Goal: Check status: Check status

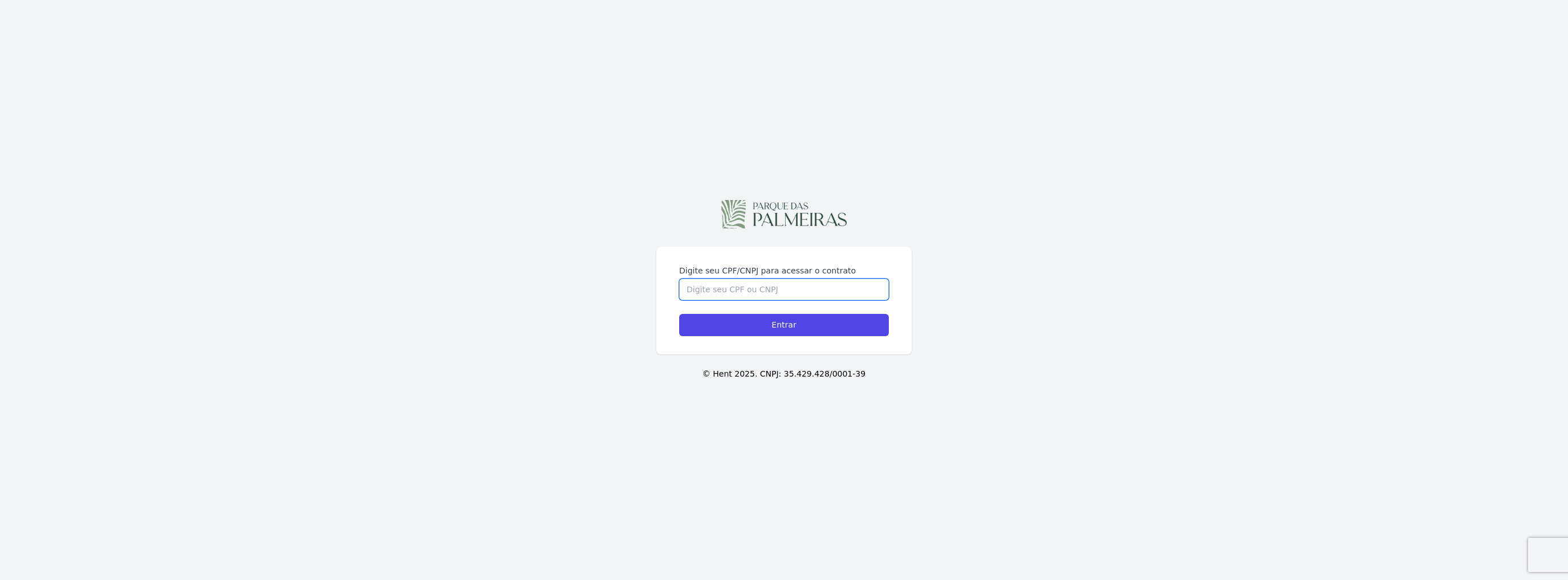
click at [769, 286] on input "Digite seu CPF/CNPJ para acessar o contrato" at bounding box center [784, 290] width 210 height 22
type input "03851673506"
click at [829, 330] on input "Entrar" at bounding box center [784, 325] width 210 height 23
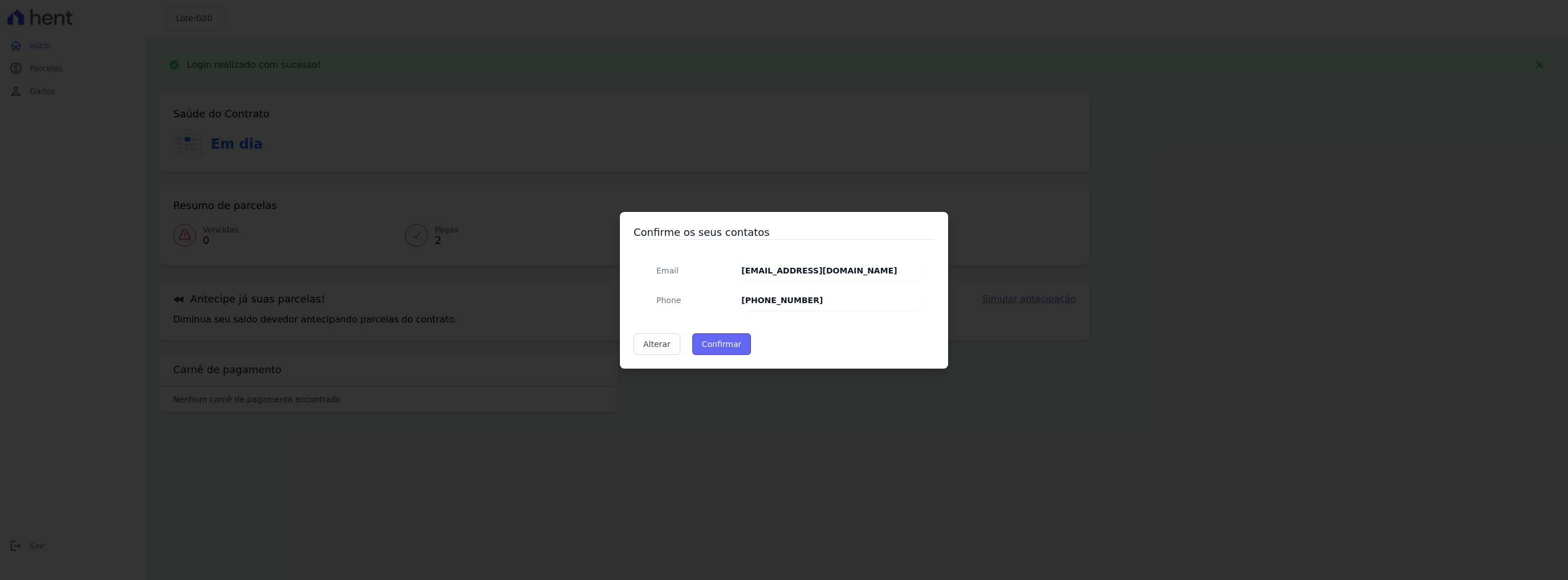
click at [720, 344] on button "Confirmar" at bounding box center [722, 344] width 59 height 22
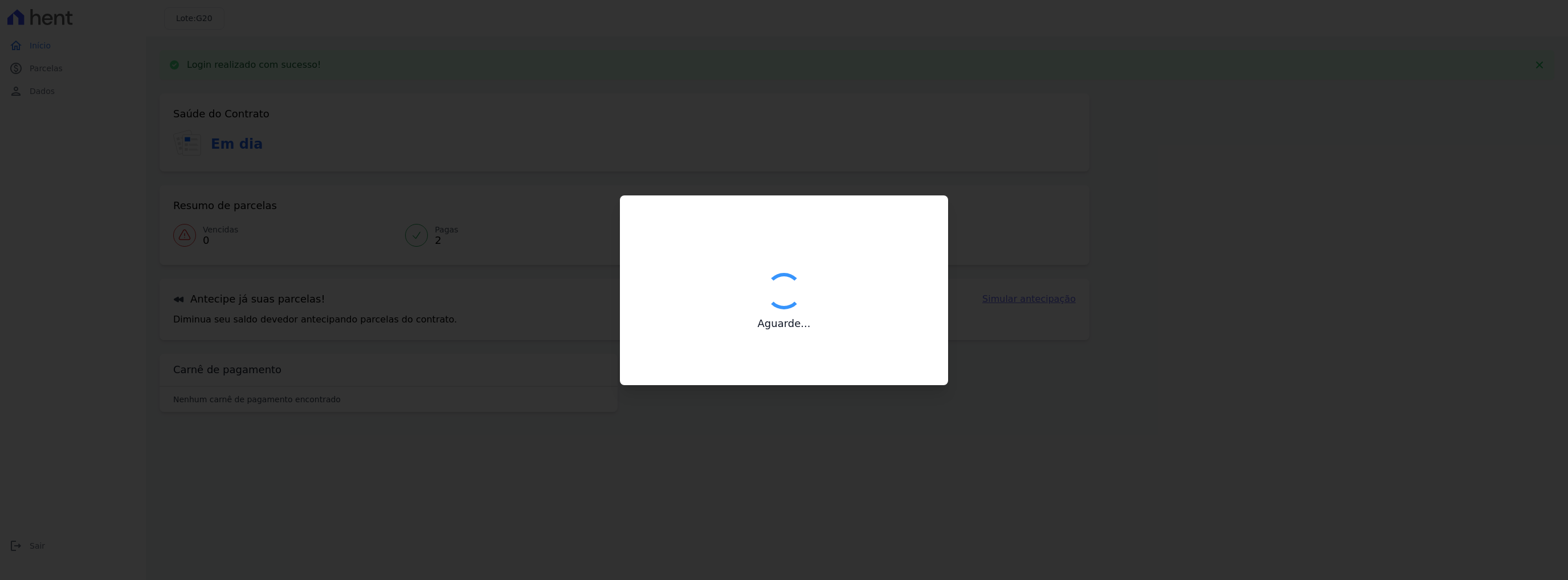
type input "Contatos confirmados com sucesso."
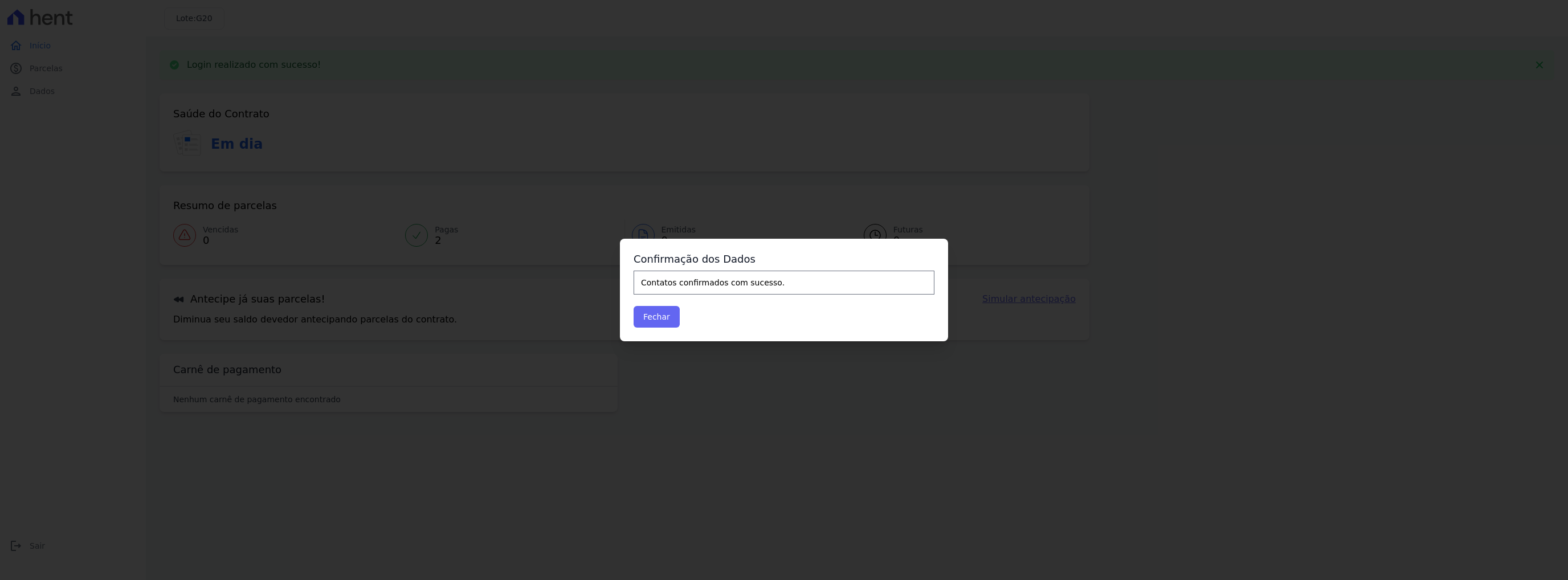
drag, startPoint x: 680, startPoint y: 314, endPoint x: 668, endPoint y: 314, distance: 12.0
click at [673, 314] on div "Fechar" at bounding box center [783, 317] width 300 height 22
click at [668, 314] on button "Fechar" at bounding box center [656, 317] width 46 height 22
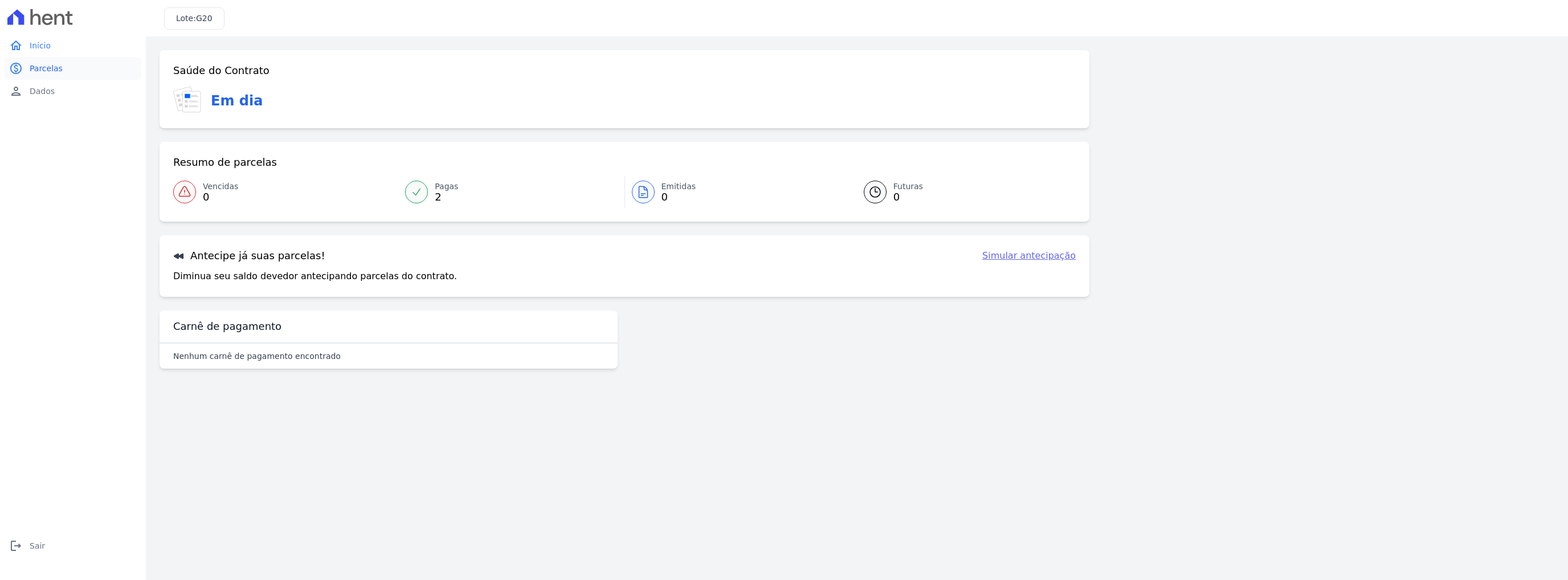
click at [55, 69] on span "Parcelas" at bounding box center [46, 69] width 33 height 12
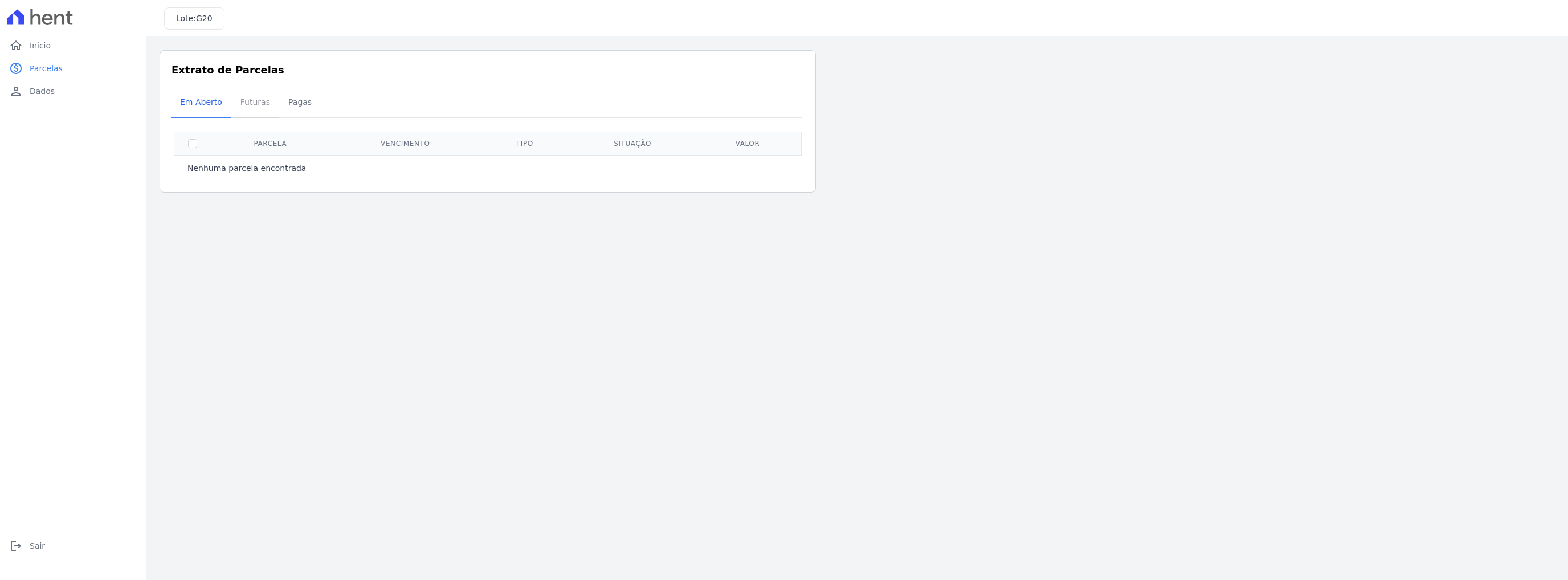
click at [238, 96] on span "Futuras" at bounding box center [255, 101] width 43 height 23
click at [298, 103] on span "Pagas" at bounding box center [300, 101] width 37 height 23
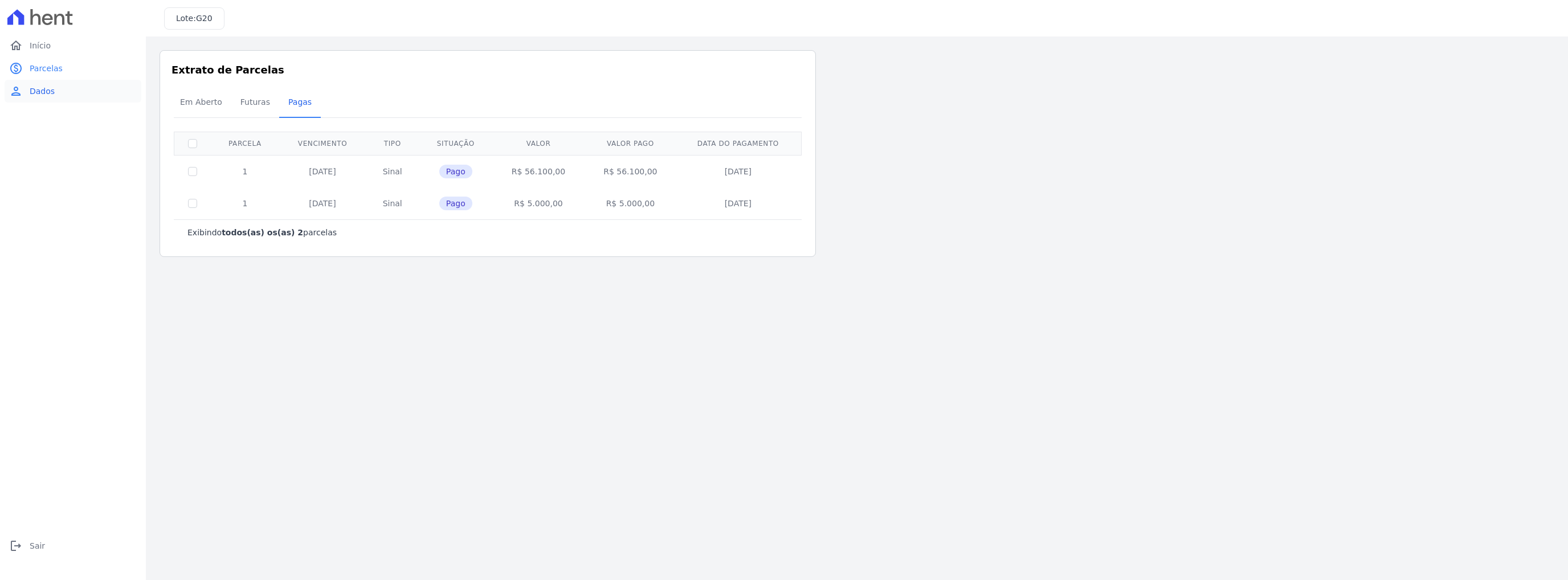
click at [40, 94] on span "Dados" at bounding box center [41, 92] width 25 height 12
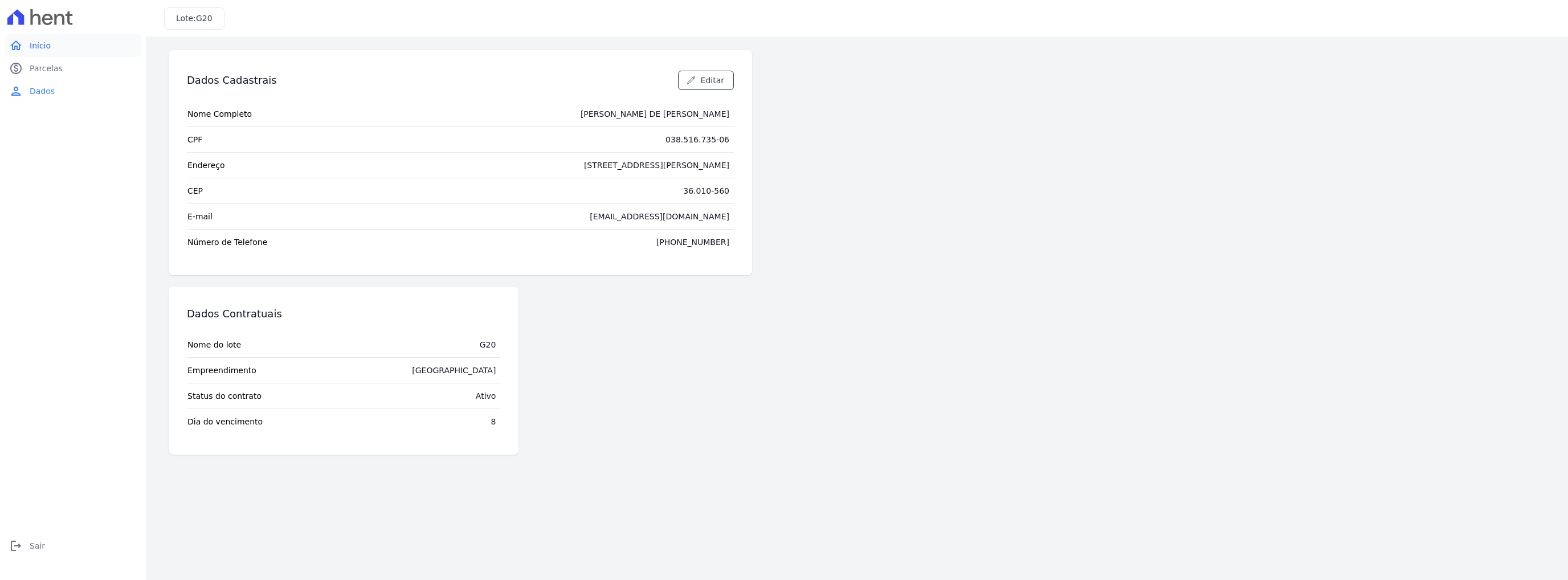
click at [72, 55] on link "home Início" at bounding box center [73, 45] width 137 height 23
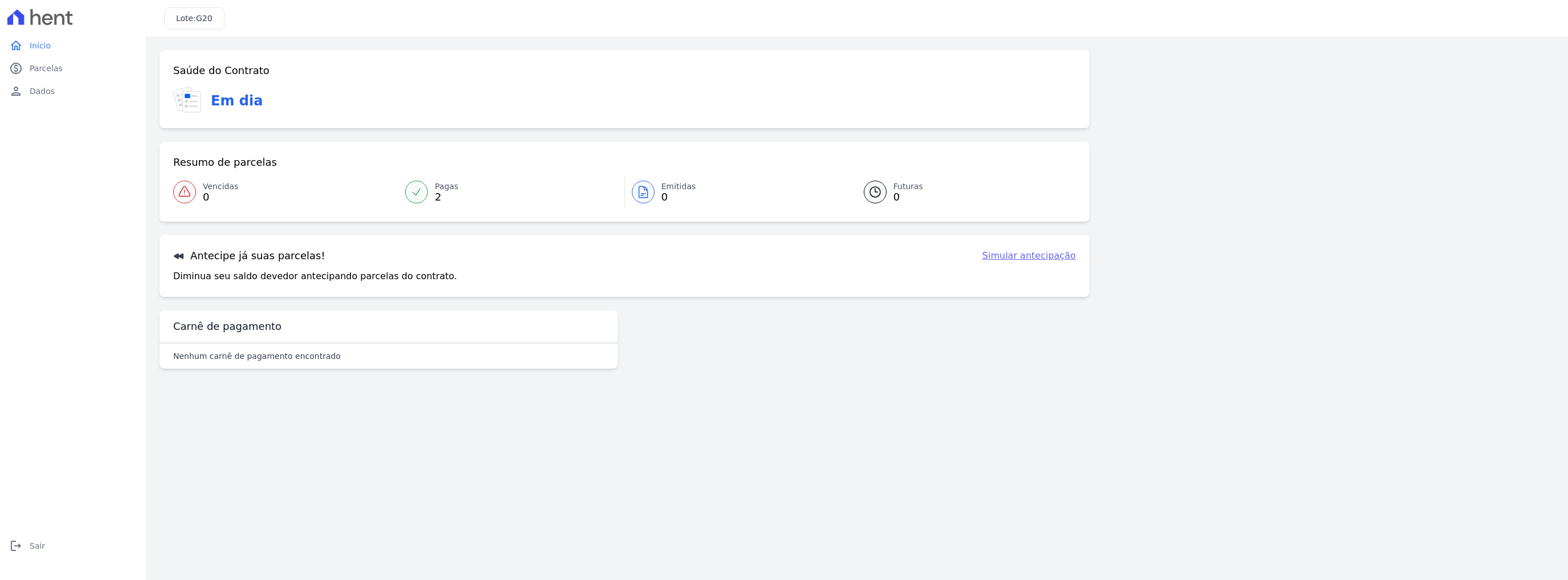
drag, startPoint x: 261, startPoint y: 68, endPoint x: 163, endPoint y: 62, distance: 98.2
click at [163, 62] on div "Saúde do Contrato Em dia" at bounding box center [624, 89] width 930 height 78
click at [198, 18] on span "G20" at bounding box center [204, 18] width 17 height 9
click at [212, 18] on div "Lote: G20" at bounding box center [194, 19] width 60 height 23
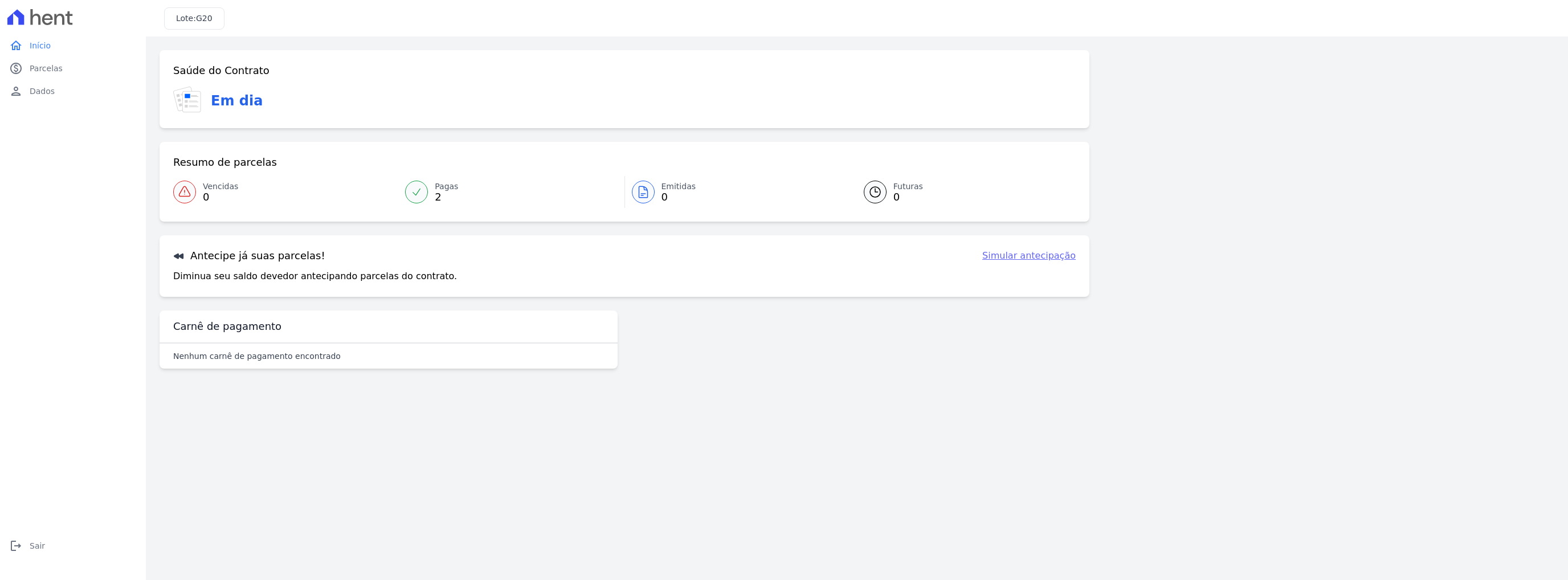
click at [212, 18] on div "Lote: G20" at bounding box center [194, 19] width 60 height 23
click at [1150, 236] on div "Saúde do Contrato Em dia Resumo de parcelas Vencidas 0 Pagas 2 Emitidas 0 Futur…" at bounding box center [857, 214] width 1395 height 328
click at [215, 256] on h3 "Antecipe já suas parcelas!" at bounding box center [249, 256] width 152 height 14
click at [196, 191] on link "Vencidas 0" at bounding box center [286, 192] width 226 height 32
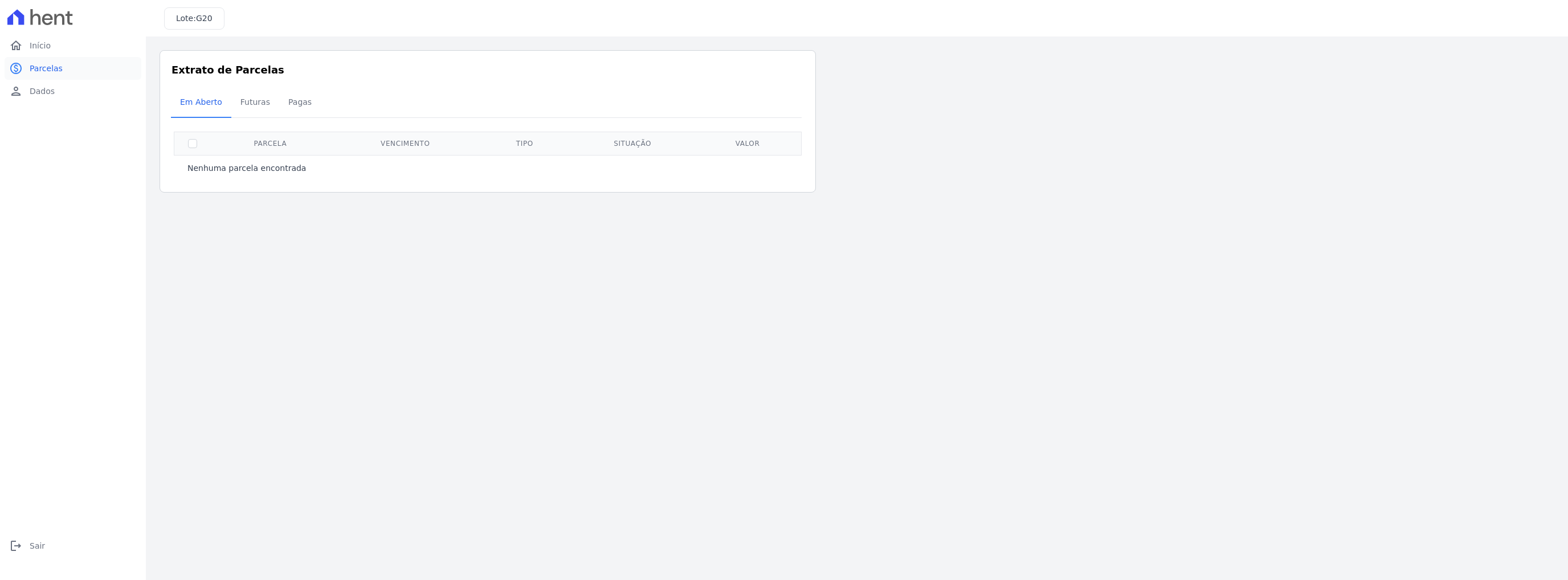
click at [61, 61] on link "paid Parcelas" at bounding box center [73, 68] width 137 height 23
click at [61, 48] on link "home Início" at bounding box center [73, 45] width 137 height 23
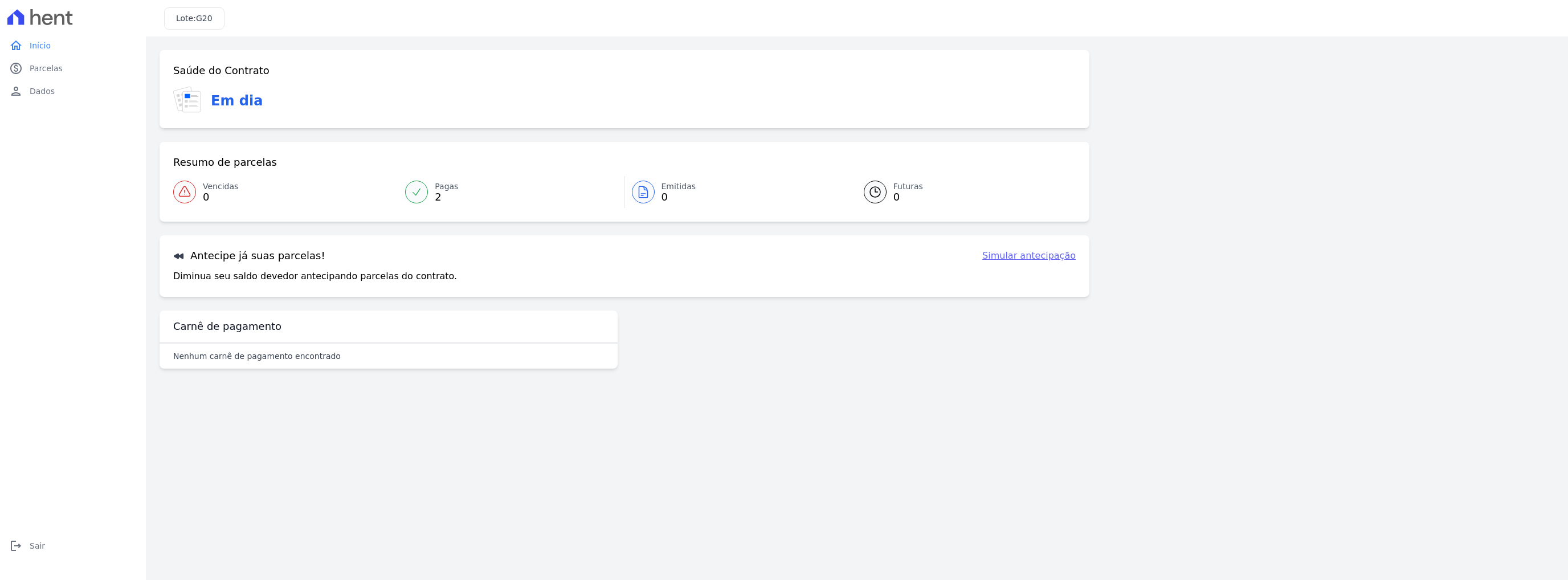
click at [884, 199] on link "Futuras 0" at bounding box center [962, 192] width 226 height 32
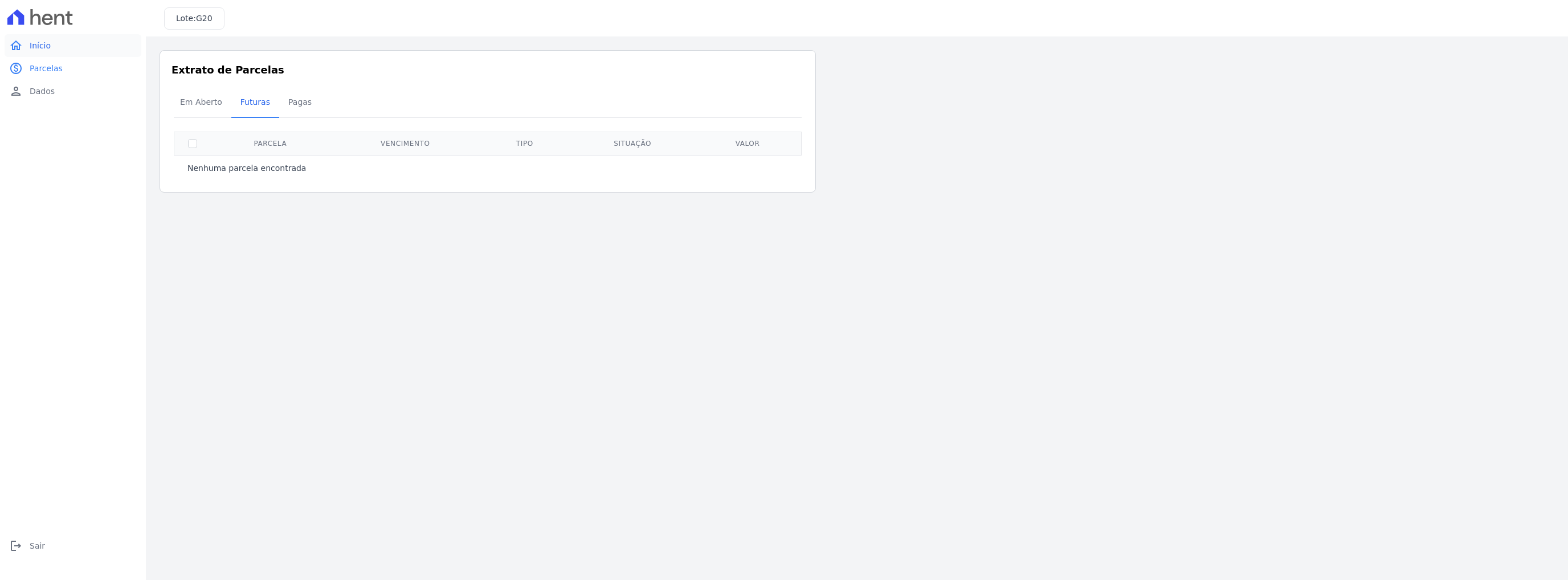
click at [57, 45] on link "home Início" at bounding box center [73, 45] width 137 height 23
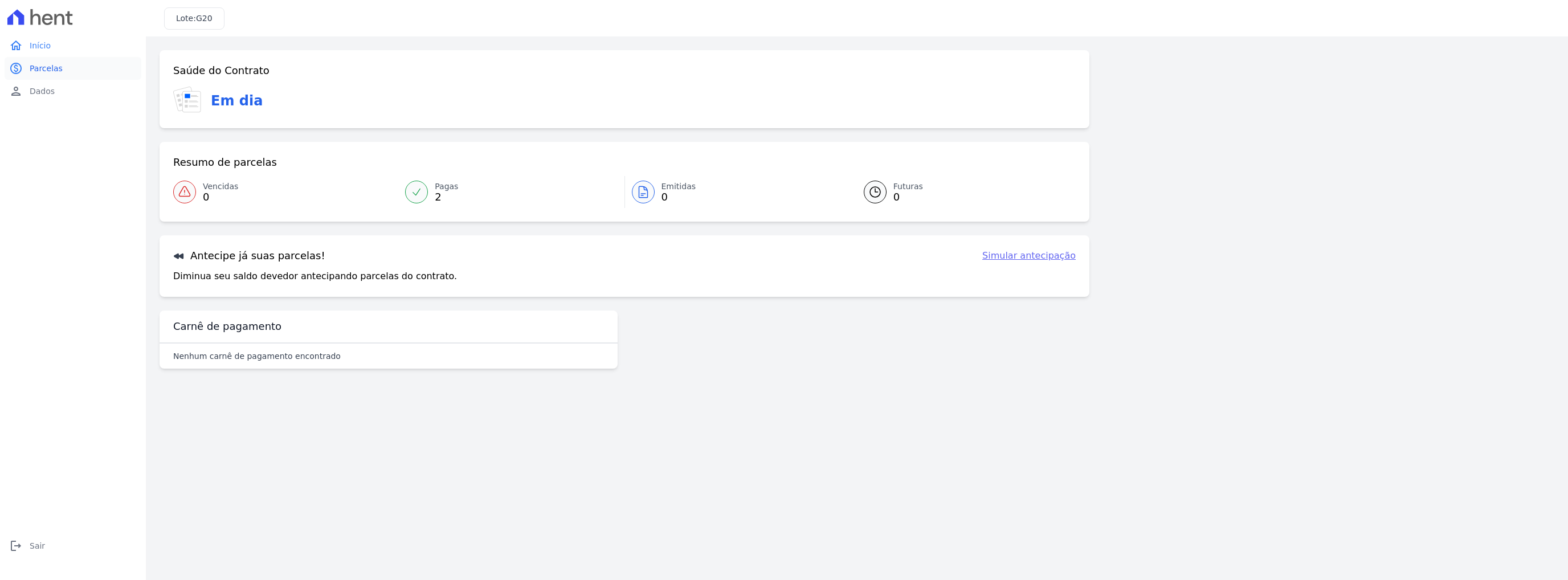
click at [68, 70] on link "paid Parcelas" at bounding box center [73, 68] width 137 height 23
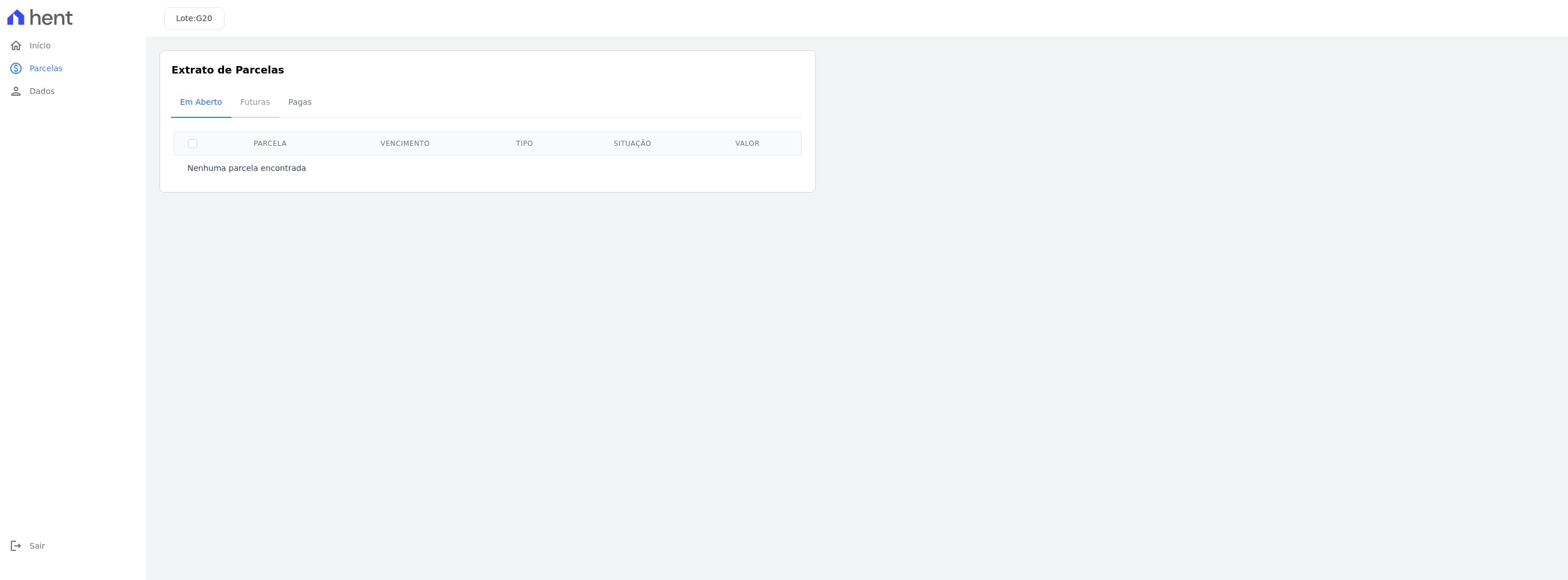
click at [258, 101] on span "Futuras" at bounding box center [255, 101] width 43 height 23
click at [286, 103] on span "Pagas" at bounding box center [300, 101] width 37 height 23
